Goal: Information Seeking & Learning: Compare options

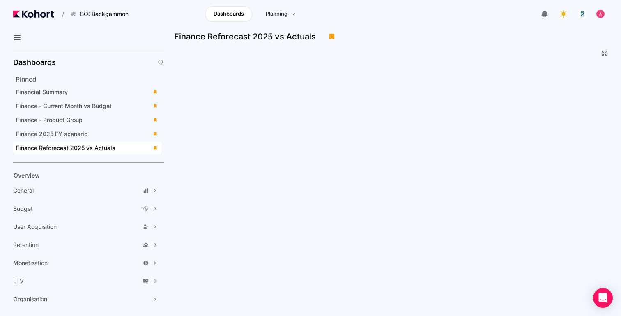
click at [533, 12] on div at bounding box center [490, 14] width 235 height 16
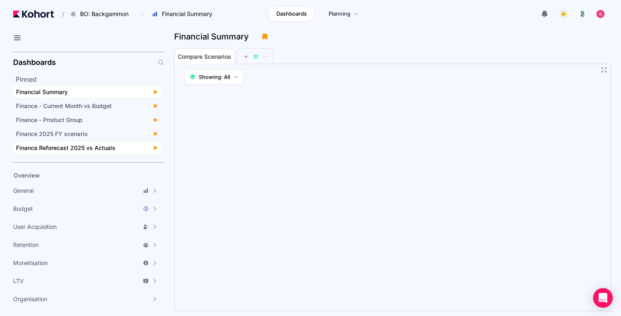
click at [101, 147] on span "Finance Reforecast 2025 vs Actuals" at bounding box center [65, 147] width 99 height 7
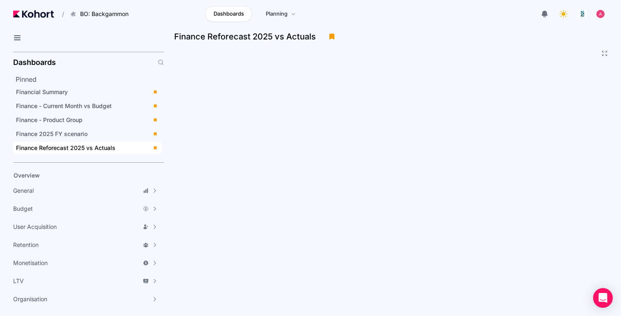
click at [187, 11] on div "Dashboards Planning" at bounding box center [254, 14] width 235 height 16
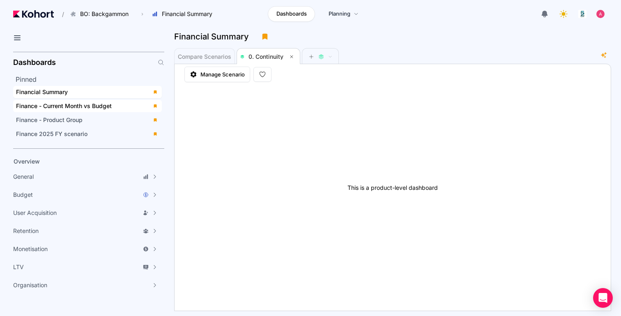
click at [91, 103] on span "Finance - Current Month vs Budget" at bounding box center [64, 105] width 96 height 7
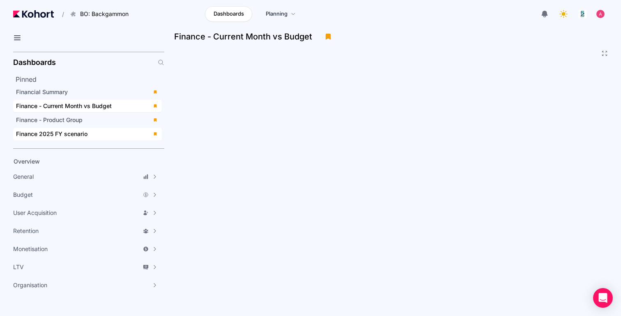
click at [107, 130] on div "Finance 2025 FY scenario" at bounding box center [81, 134] width 131 height 8
click at [107, 94] on div "Financial Summary" at bounding box center [81, 92] width 131 height 8
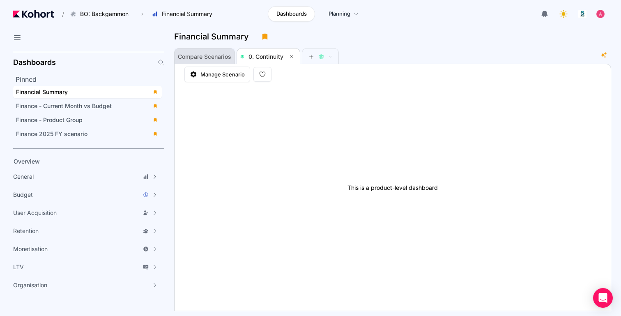
click at [213, 61] on span "Compare Scenarios" at bounding box center [204, 56] width 53 height 16
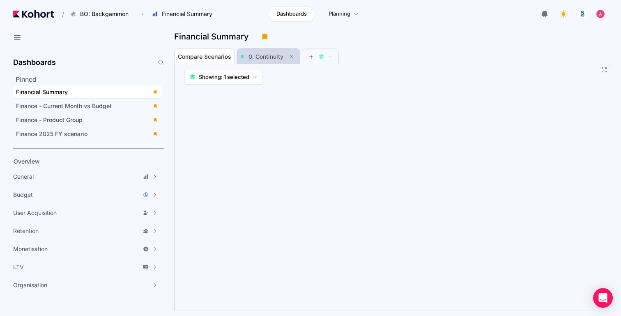
click at [269, 57] on span "0. Continuity" at bounding box center [265, 56] width 35 height 7
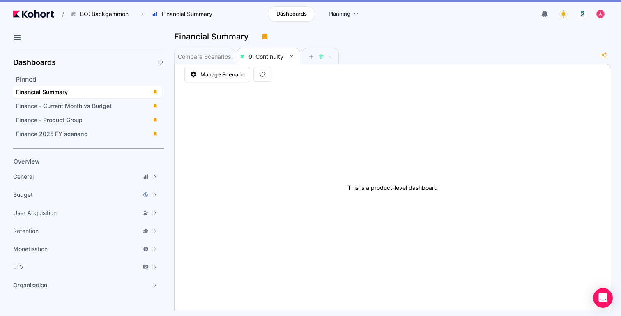
scroll to position [0, 0]
